Goal: Find contact information: Find contact information

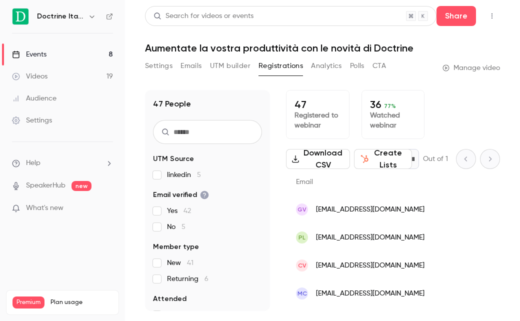
click at [93, 51] on link "Events 8" at bounding box center [62, 54] width 125 height 22
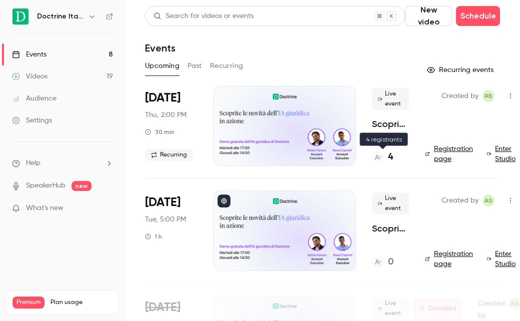
click at [392, 159] on h4 "4" at bounding box center [390, 156] width 5 height 13
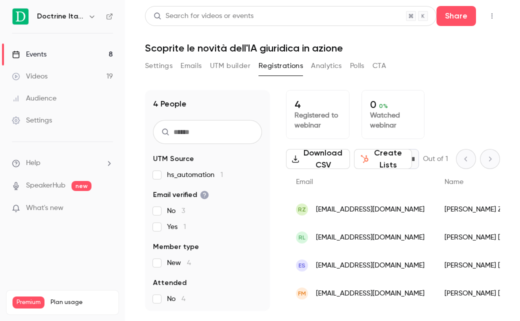
click at [364, 205] on span "[EMAIL_ADDRESS][DOMAIN_NAME]" at bounding box center [370, 209] width 108 height 10
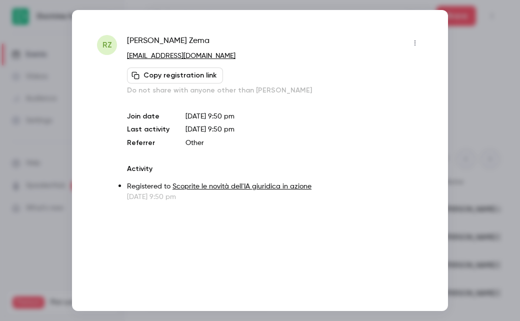
click at [463, 58] on div at bounding box center [260, 160] width 520 height 321
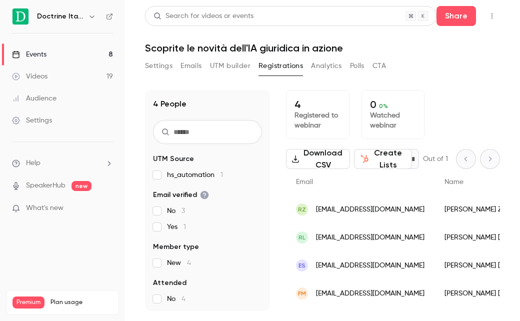
click at [345, 237] on span "[EMAIL_ADDRESS][DOMAIN_NAME]" at bounding box center [370, 237] width 108 height 10
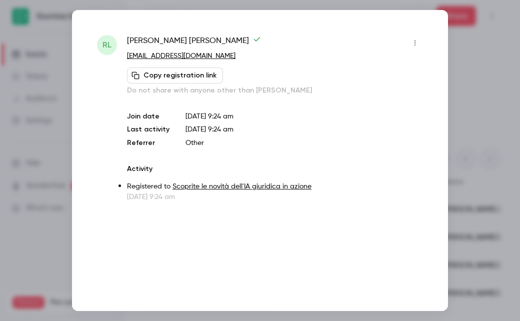
click at [166, 38] on span "[PERSON_NAME]" at bounding box center [194, 43] width 134 height 16
copy div "[PERSON_NAME]"
click at [481, 117] on div at bounding box center [260, 160] width 520 height 321
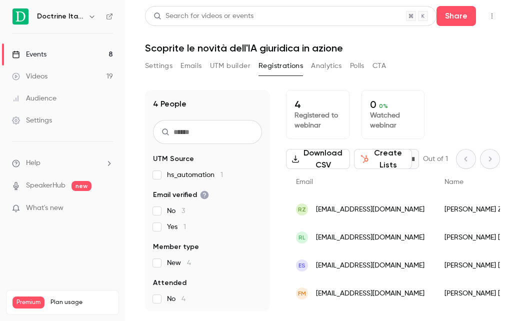
click at [344, 264] on span "[EMAIL_ADDRESS][DOMAIN_NAME]" at bounding box center [370, 265] width 108 height 10
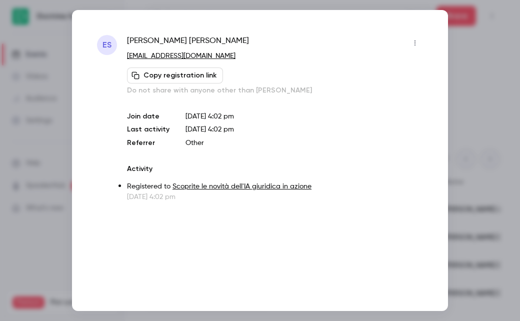
click at [163, 40] on span "[PERSON_NAME]" at bounding box center [188, 43] width 122 height 16
copy div "[PERSON_NAME]"
click at [463, 123] on div at bounding box center [260, 160] width 520 height 321
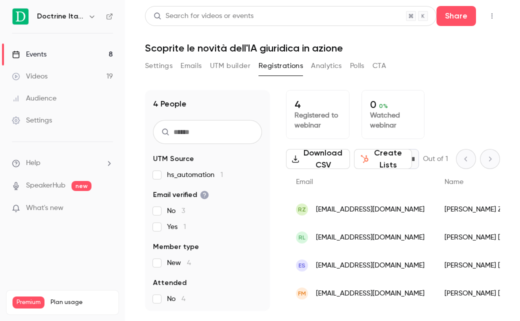
click at [353, 289] on span "[EMAIL_ADDRESS][DOMAIN_NAME]" at bounding box center [370, 293] width 108 height 10
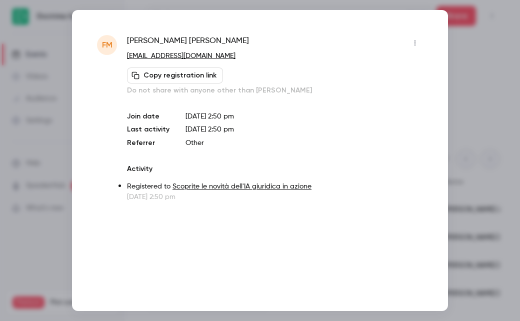
click at [166, 39] on span "[PERSON_NAME]" at bounding box center [188, 43] width 122 height 16
copy div "[PERSON_NAME]"
click at [28, 77] on div at bounding box center [260, 160] width 520 height 321
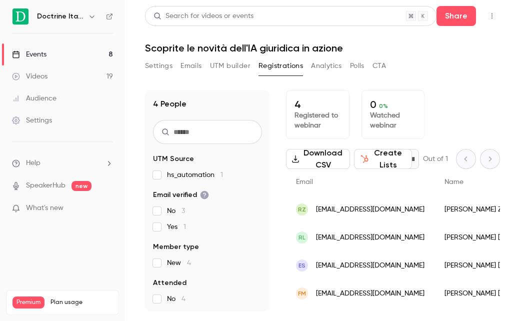
click at [23, 24] on div at bounding box center [20, 16] width 17 height 17
click at [26, 19] on img at bounding box center [20, 16] width 16 height 16
click at [42, 15] on h6 "Doctrine Italia" at bounding box center [60, 16] width 47 height 10
click at [71, 46] on link "Events 8" at bounding box center [62, 54] width 125 height 22
